Goal: Find contact information: Find contact information

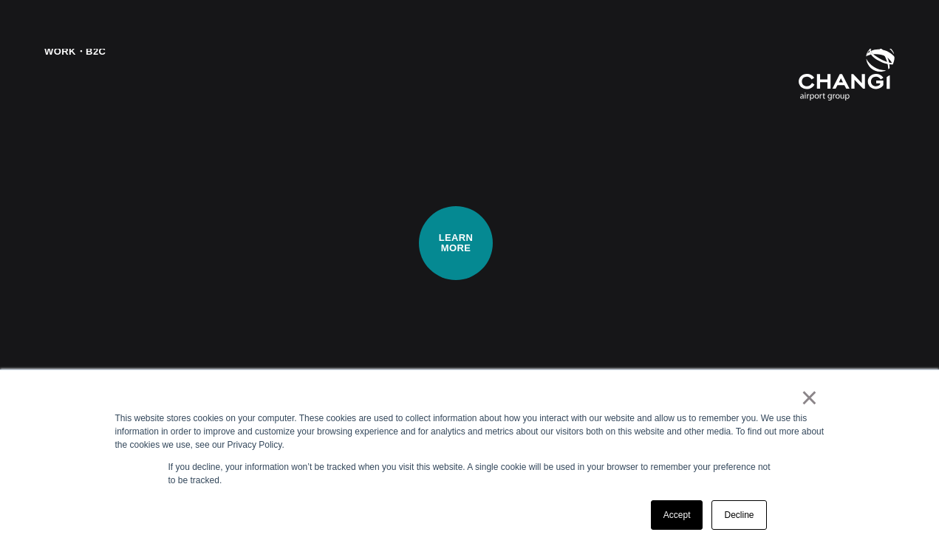
scroll to position [1979, 0]
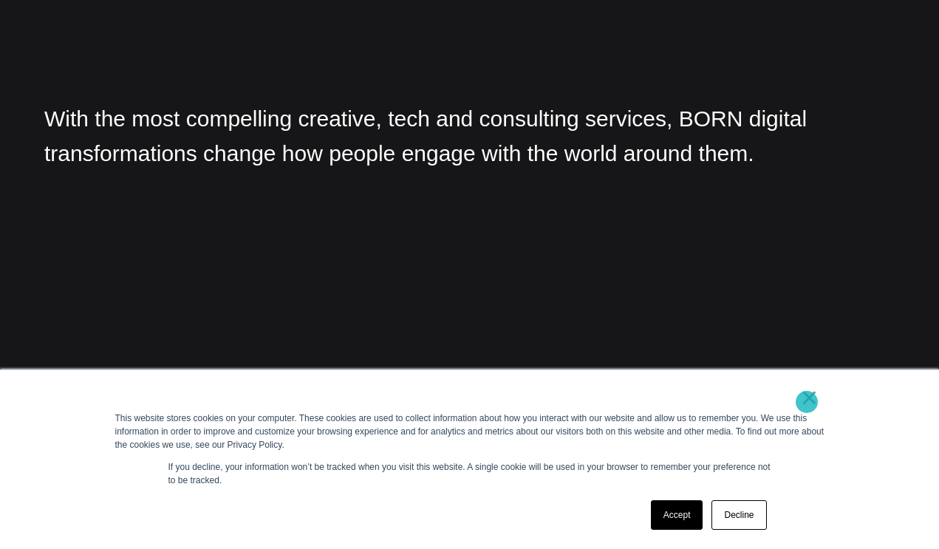
click at [810, 402] on link "×" at bounding box center [809, 397] width 18 height 13
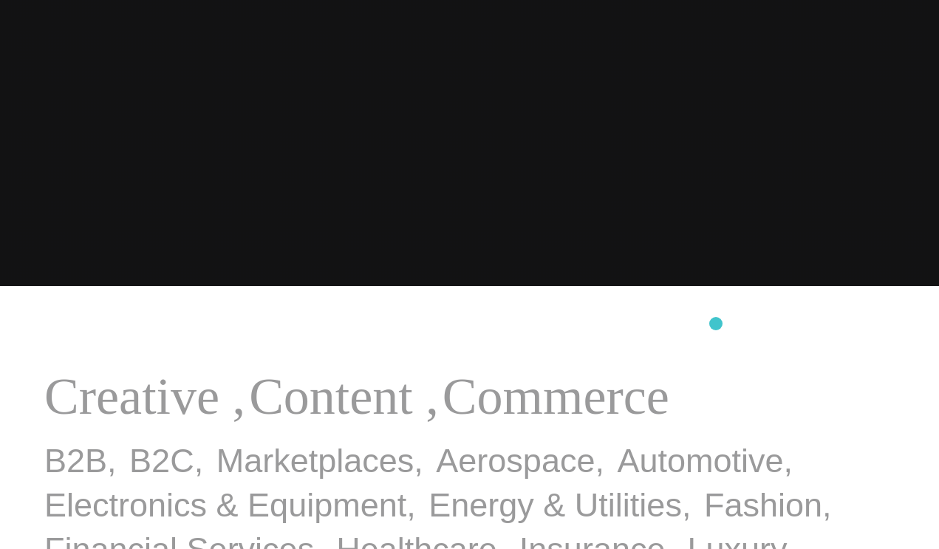
scroll to position [0, 0]
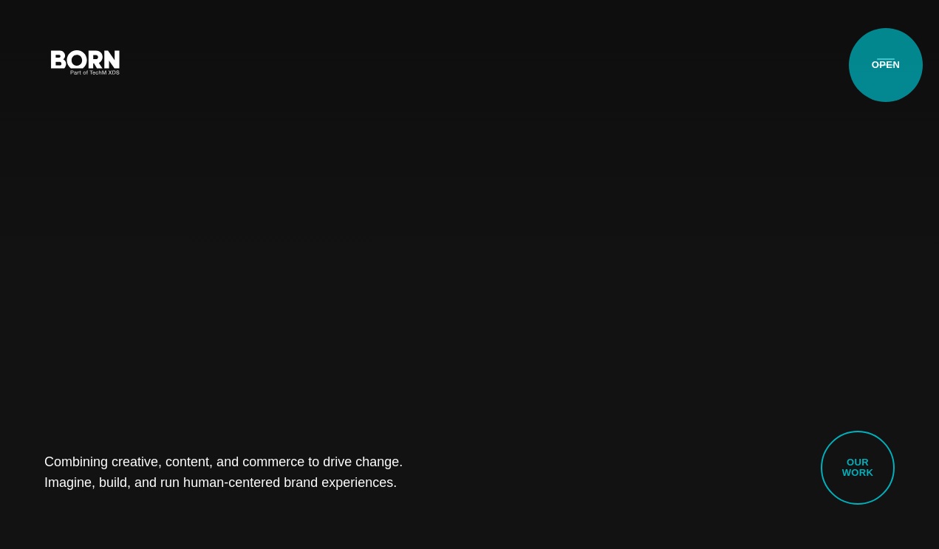
click at [885, 65] on button "Primary Menu" at bounding box center [885, 61] width 35 height 31
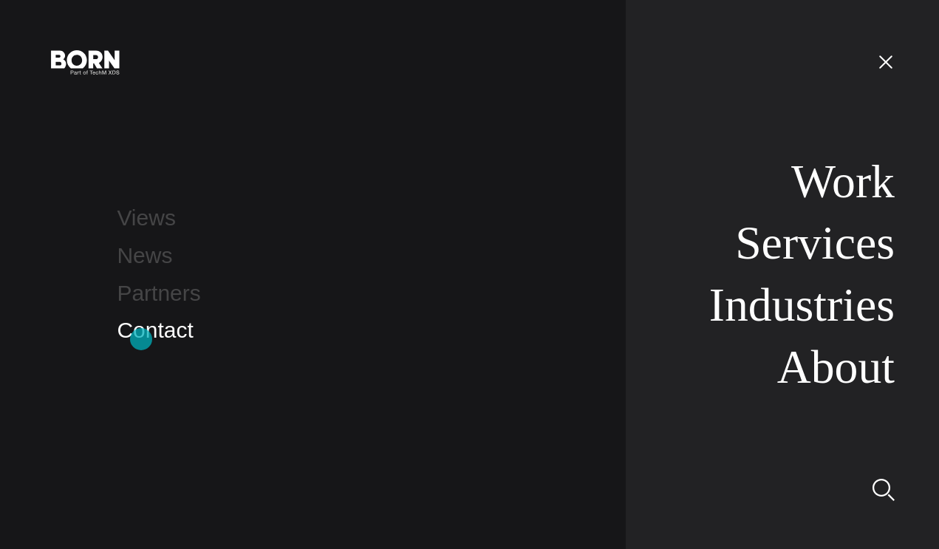
click at [141, 339] on link "Contact" at bounding box center [155, 330] width 76 height 24
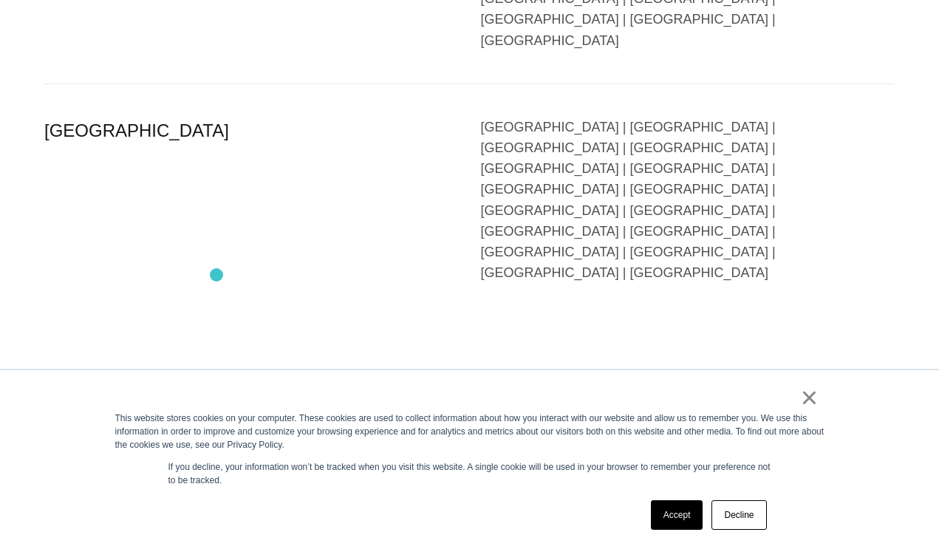
scroll to position [3568, 0]
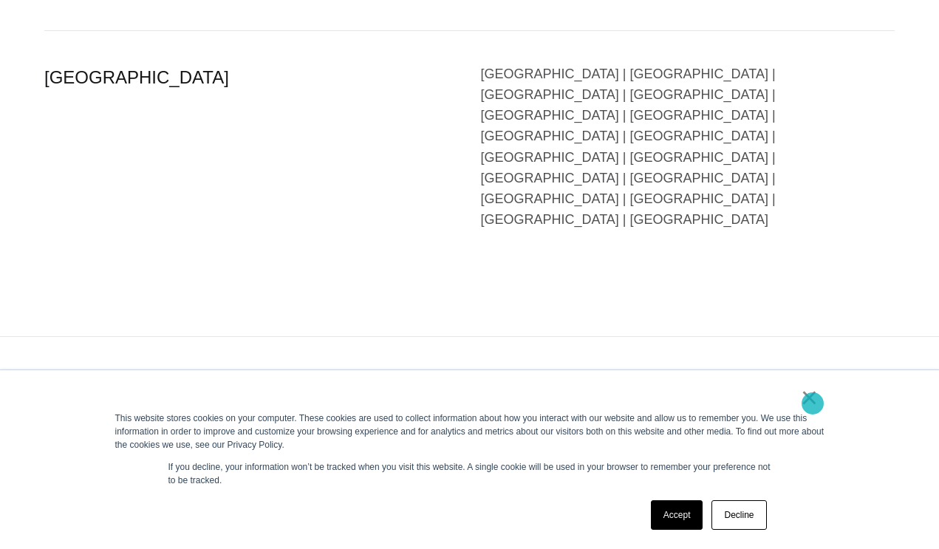
click at [812, 403] on link "×" at bounding box center [809, 397] width 18 height 13
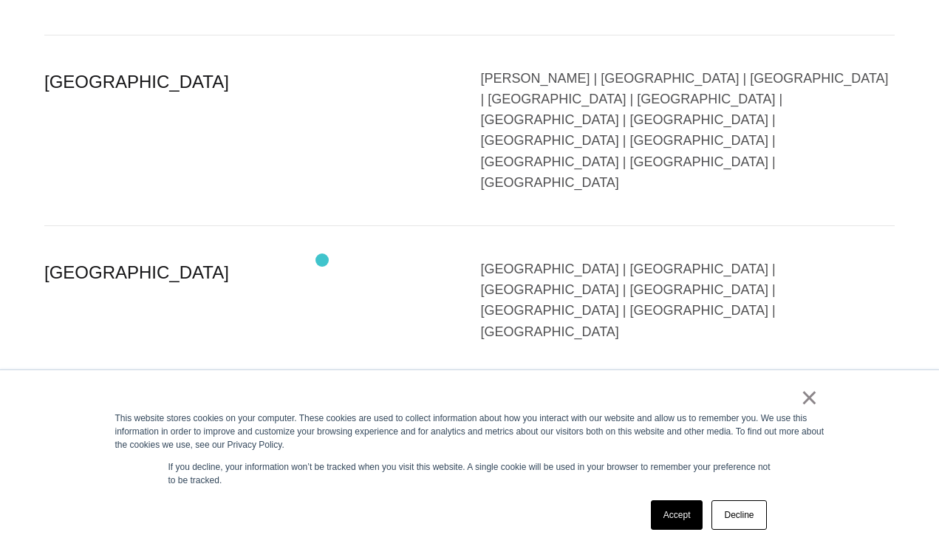
scroll to position [3568, 0]
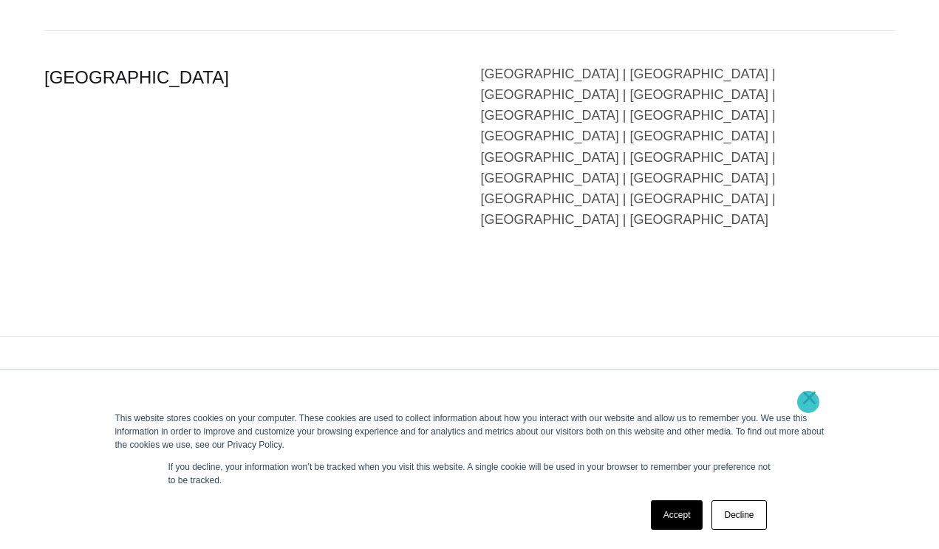
click at [808, 402] on link "×" at bounding box center [809, 397] width 18 height 13
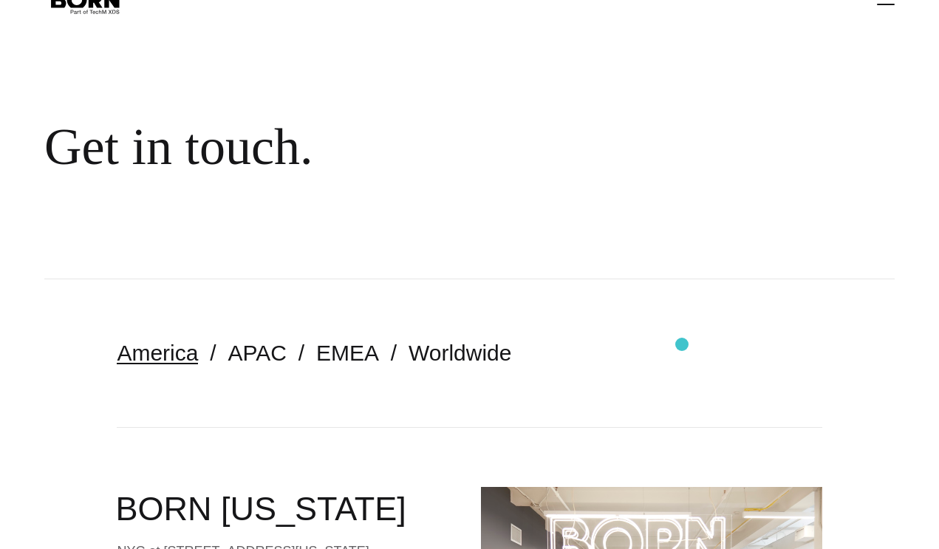
scroll to position [0, 0]
